Goal: Check status: Check status

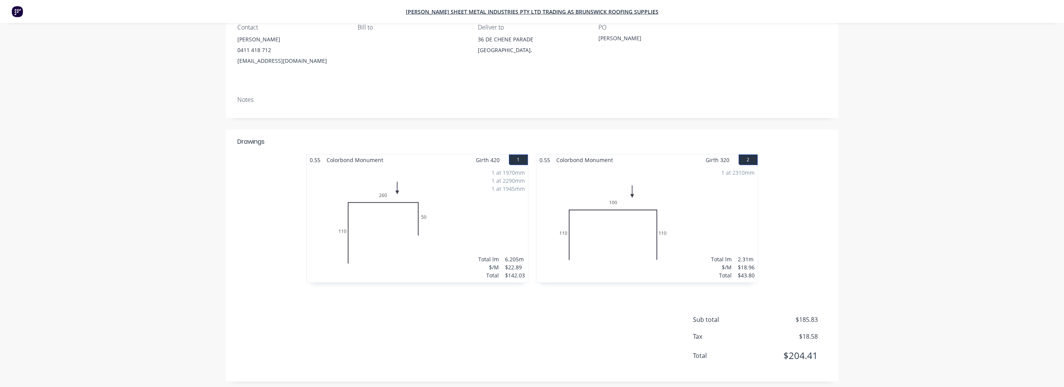
scroll to position [16, 0]
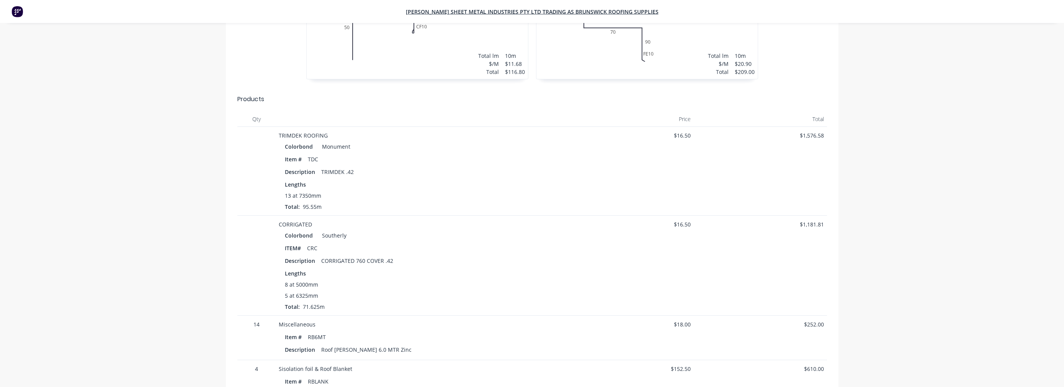
scroll to position [278, 0]
